Goal: Information Seeking & Learning: Learn about a topic

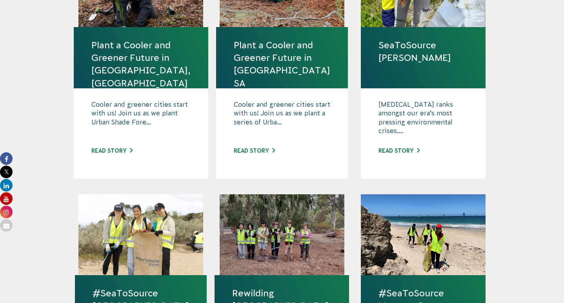
scroll to position [315, 0]
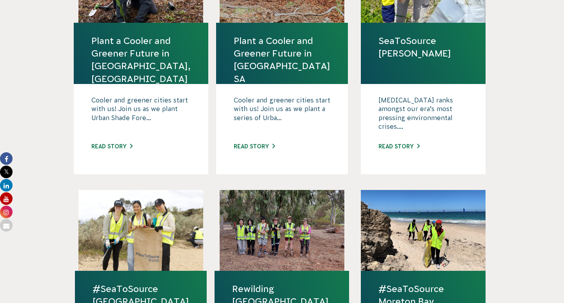
click at [261, 282] on link "Rewilding [GEOGRAPHIC_DATA], [GEOGRAPHIC_DATA]" at bounding box center [281, 301] width 99 height 38
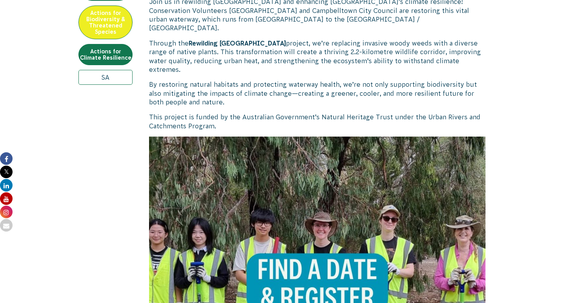
scroll to position [335, 0]
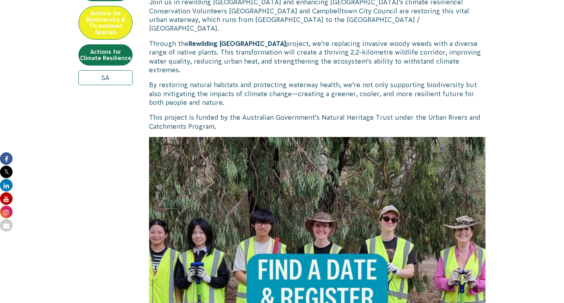
click at [305, 178] on img at bounding box center [317, 305] width 336 height 336
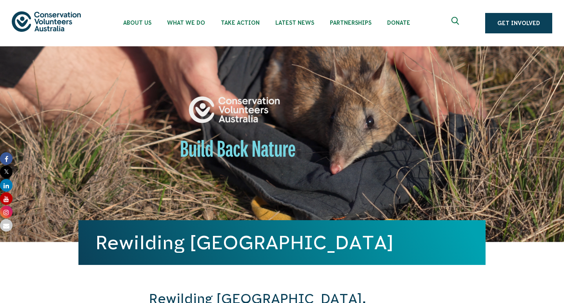
scroll to position [0, 0]
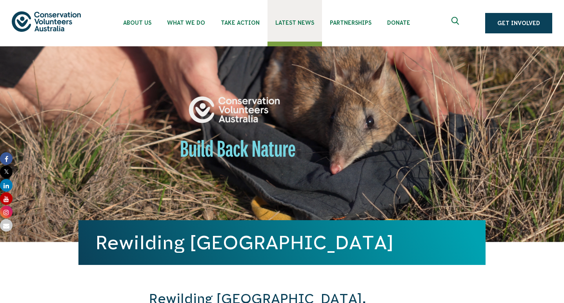
click at [287, 23] on span "Latest News" at bounding box center [294, 23] width 39 height 6
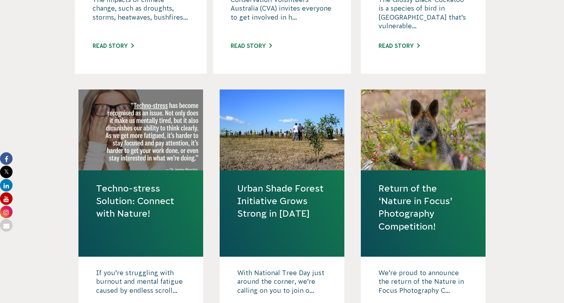
scroll to position [811, 0]
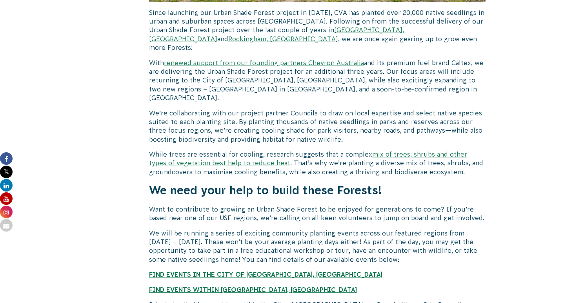
scroll to position [859, 0]
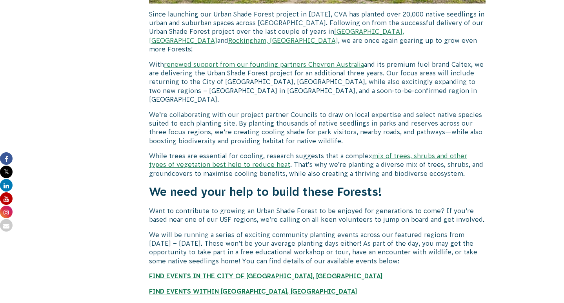
click at [247, 287] on strong "FIND EVENTS WITHIN CAMPBELLTOWN CITY COUNCIL, SA" at bounding box center [253, 290] width 208 height 7
